Goal: Navigation & Orientation: Find specific page/section

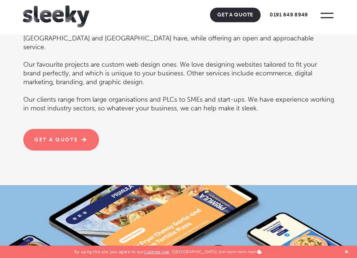
scroll to position [582, 0]
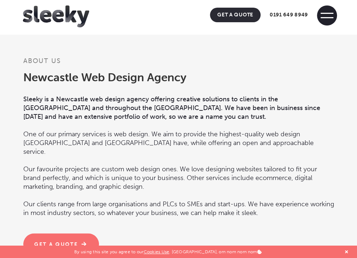
click at [325, 17] on span at bounding box center [327, 17] width 13 height 1
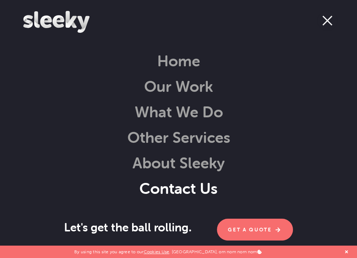
click at [209, 188] on link "Contact Us" at bounding box center [178, 188] width 78 height 19
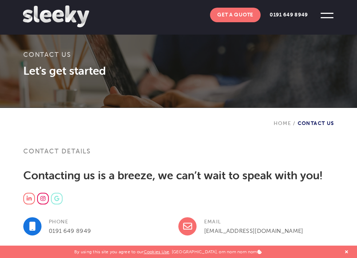
scroll to position [109, 0]
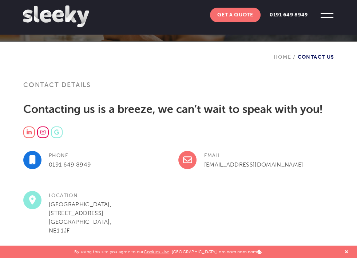
click at [48, 18] on img at bounding box center [56, 16] width 66 height 22
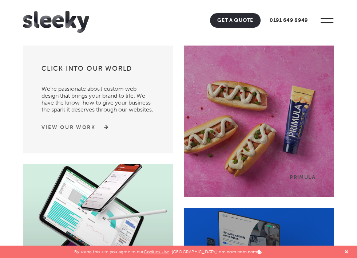
click at [104, 126] on img at bounding box center [103, 126] width 10 height 5
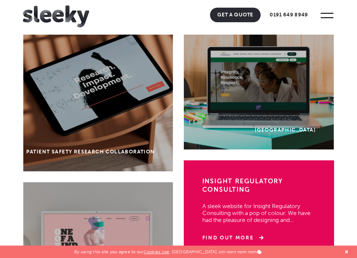
scroll to position [36, 0]
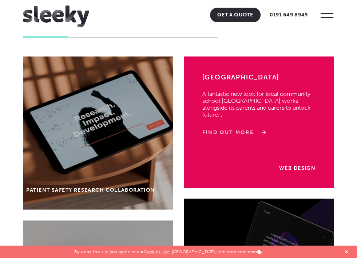
click at [244, 136] on link "Find Out More" at bounding box center [232, 132] width 61 height 7
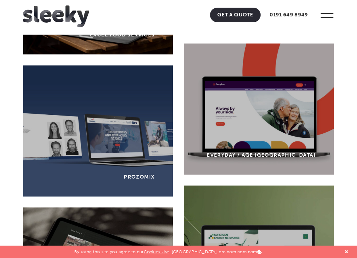
scroll to position [473, 0]
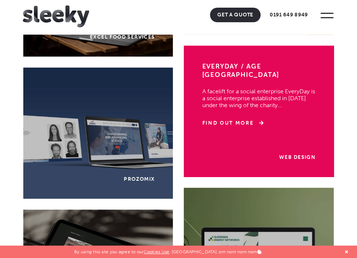
click at [287, 125] on div "Web Design EveryDay / Age UK A facelift for a social enterprise EveryDay is a s…" at bounding box center [259, 110] width 150 height 131
click at [294, 156] on link "Web Design" at bounding box center [297, 157] width 36 height 6
click at [262, 120] on icon at bounding box center [261, 122] width 10 height 5
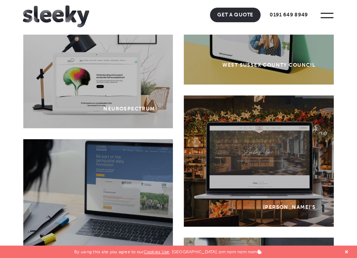
scroll to position [1710, 0]
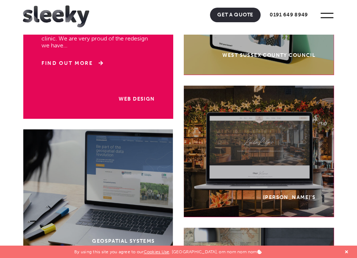
click at [105, 79] on div "Web Design Neurospectrum A contemporary and beautiful, yet accessible website f…" at bounding box center [98, 52] width 150 height 131
click at [82, 60] on link "Find Out More" at bounding box center [71, 63] width 61 height 7
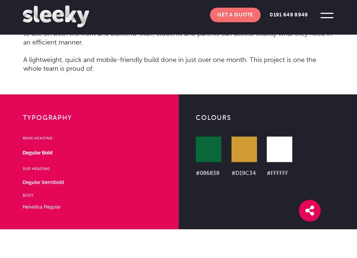
scroll to position [1237, 0]
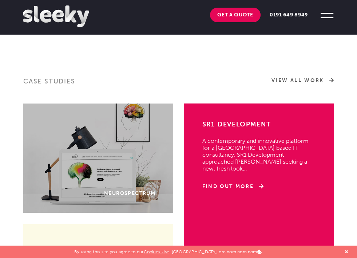
scroll to position [364, 0]
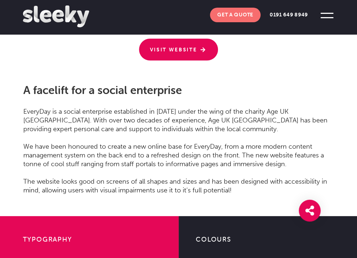
scroll to position [1019, 0]
